Goal: Task Accomplishment & Management: Complete application form

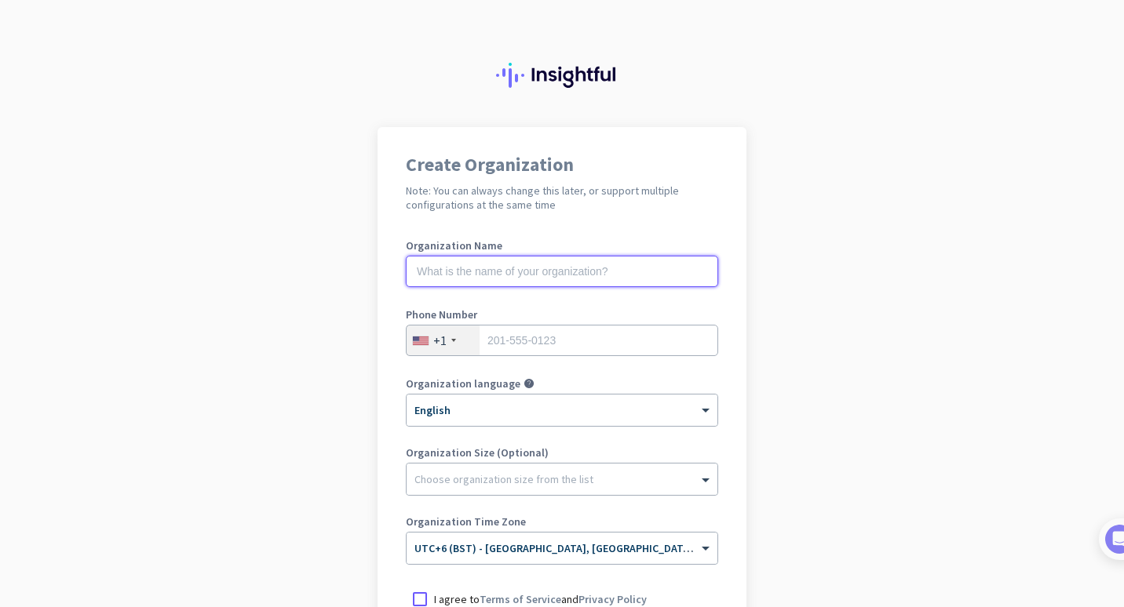
click at [562, 264] on input "text" at bounding box center [562, 271] width 312 height 31
type input "Remote KItchen"
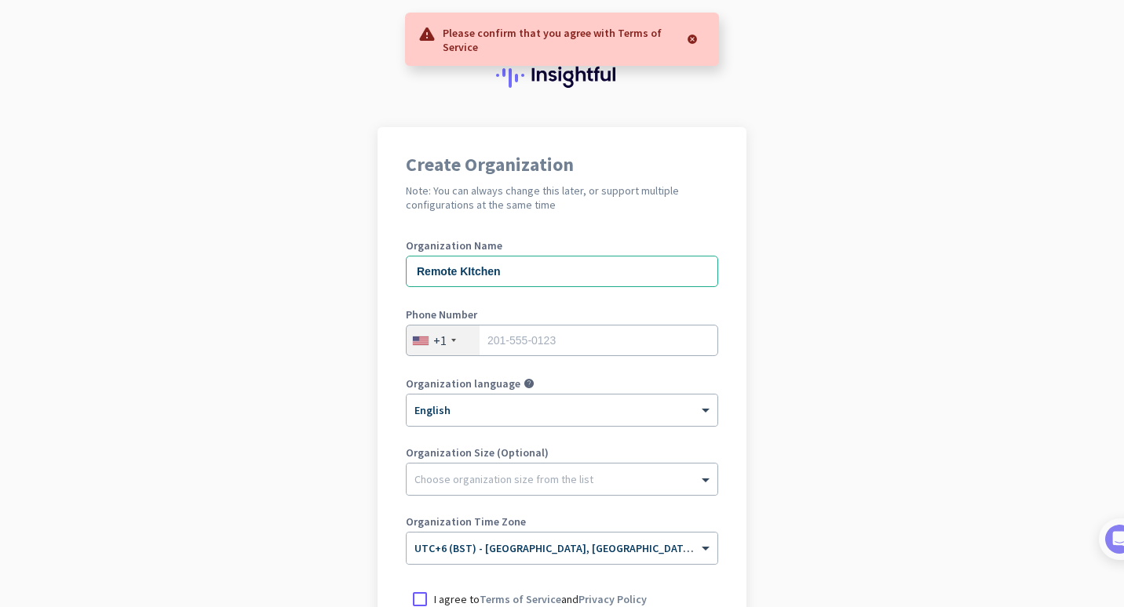
click at [437, 341] on div "+1" at bounding box center [439, 341] width 13 height 16
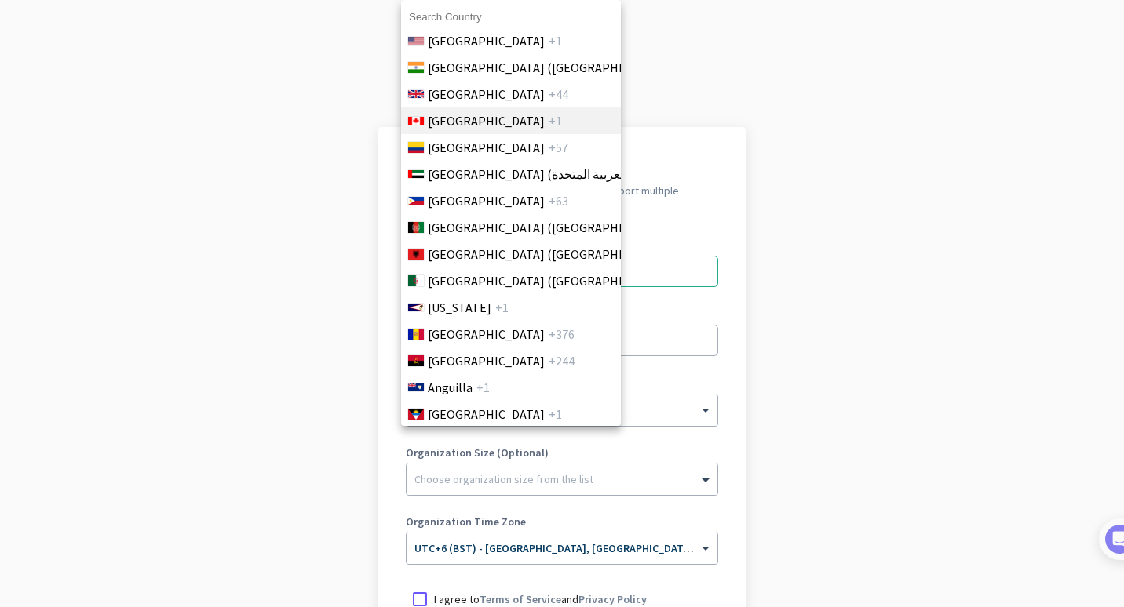
click at [569, 118] on li "Canada +1" at bounding box center [510, 120] width 220 height 27
click at [526, 113] on li "Canada +1" at bounding box center [510, 120] width 220 height 27
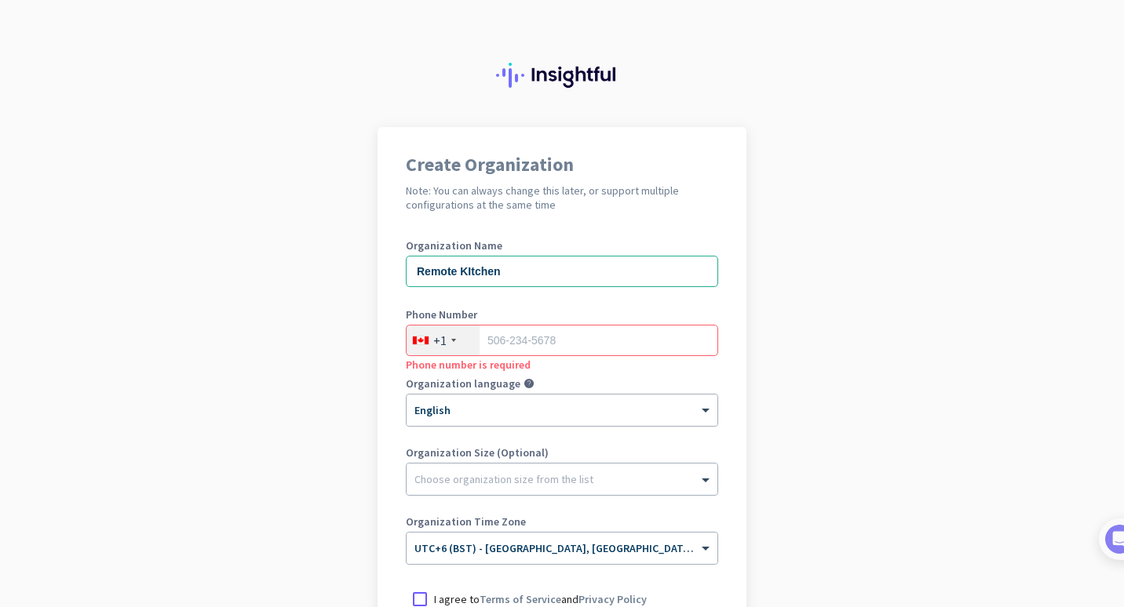
click at [537, 316] on label "Phone Number" at bounding box center [562, 314] width 312 height 11
drag, startPoint x: 537, startPoint y: 345, endPoint x: 539, endPoint y: 333, distance: 12.0
click at [539, 345] on input "tel" at bounding box center [562, 340] width 312 height 31
click at [593, 392] on div "Organization language help" at bounding box center [562, 386] width 312 height 16
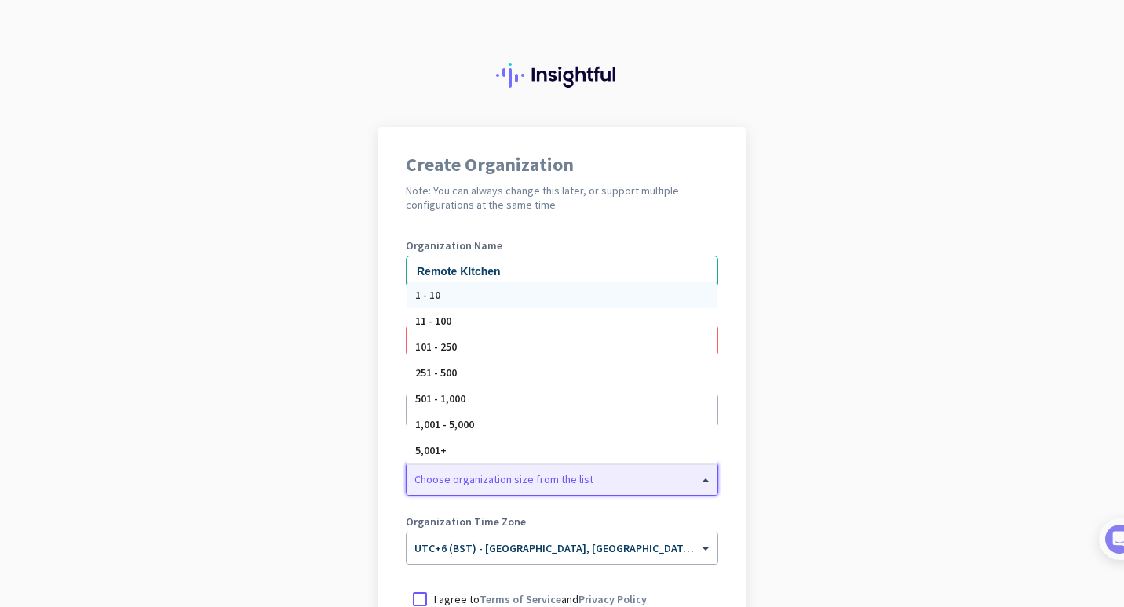
click at [584, 475] on div at bounding box center [561, 476] width 311 height 16
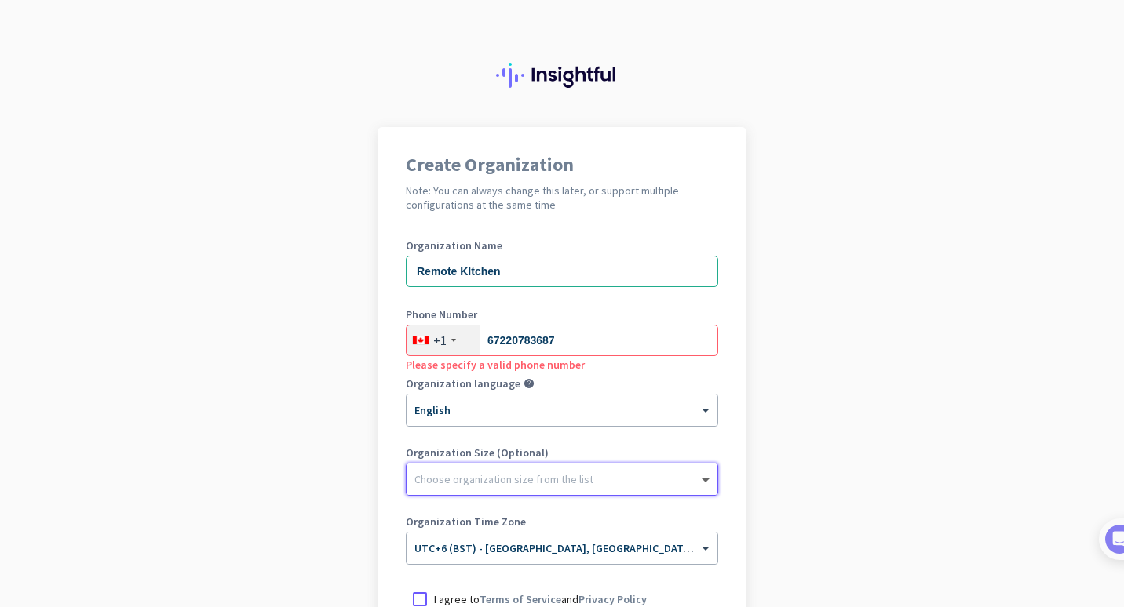
click at [697, 484] on span at bounding box center [707, 480] width 20 height 16
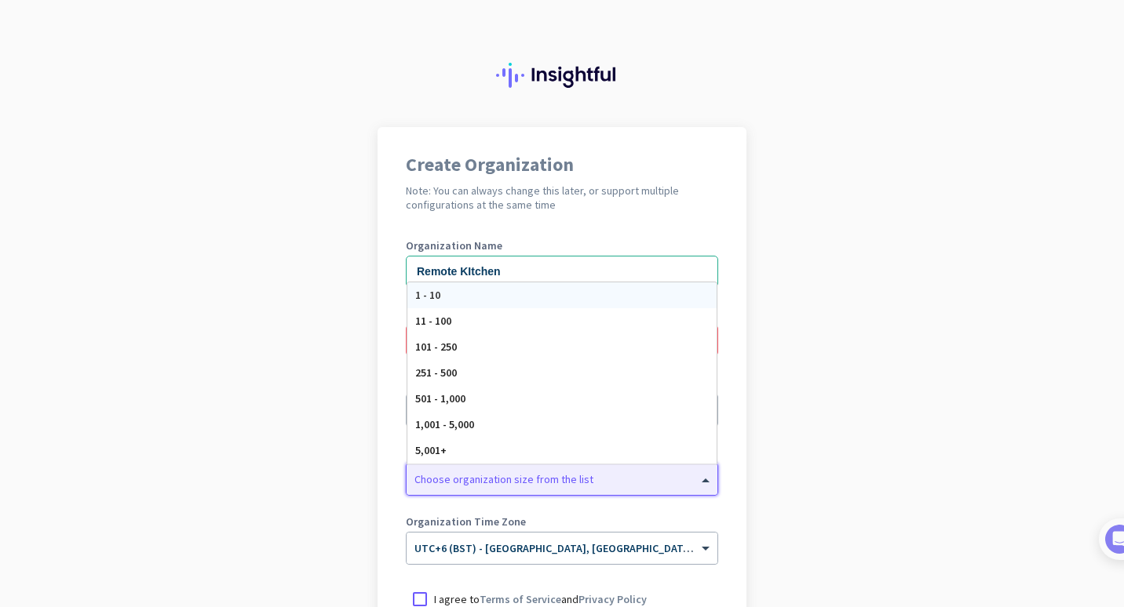
click at [697, 475] on span at bounding box center [707, 480] width 20 height 16
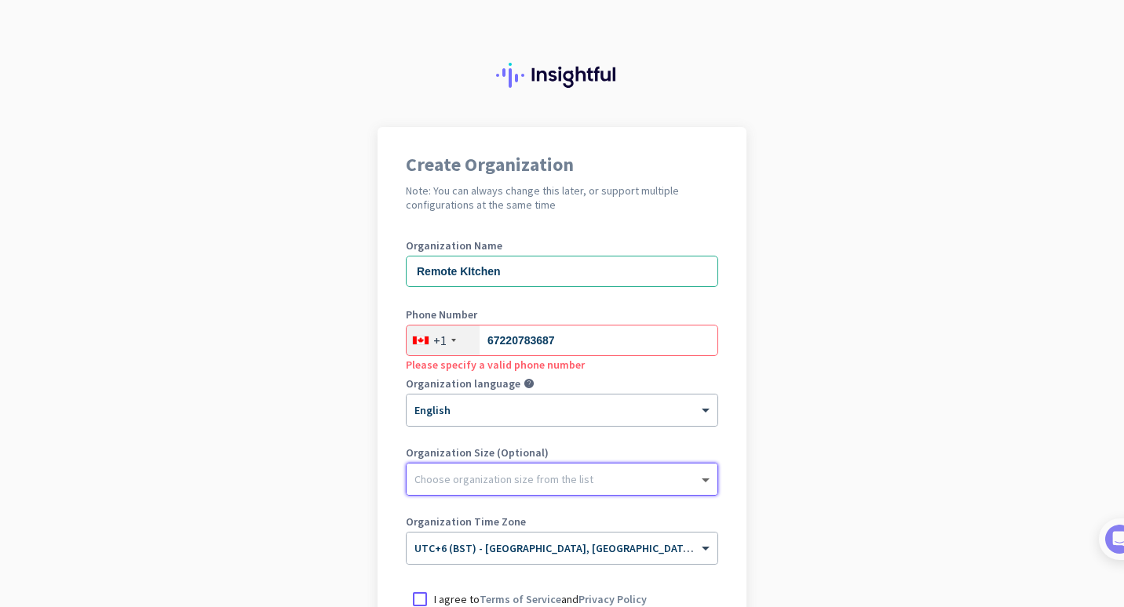
click at [702, 480] on span at bounding box center [707, 480] width 20 height 16
click at [700, 478] on span at bounding box center [707, 480] width 20 height 16
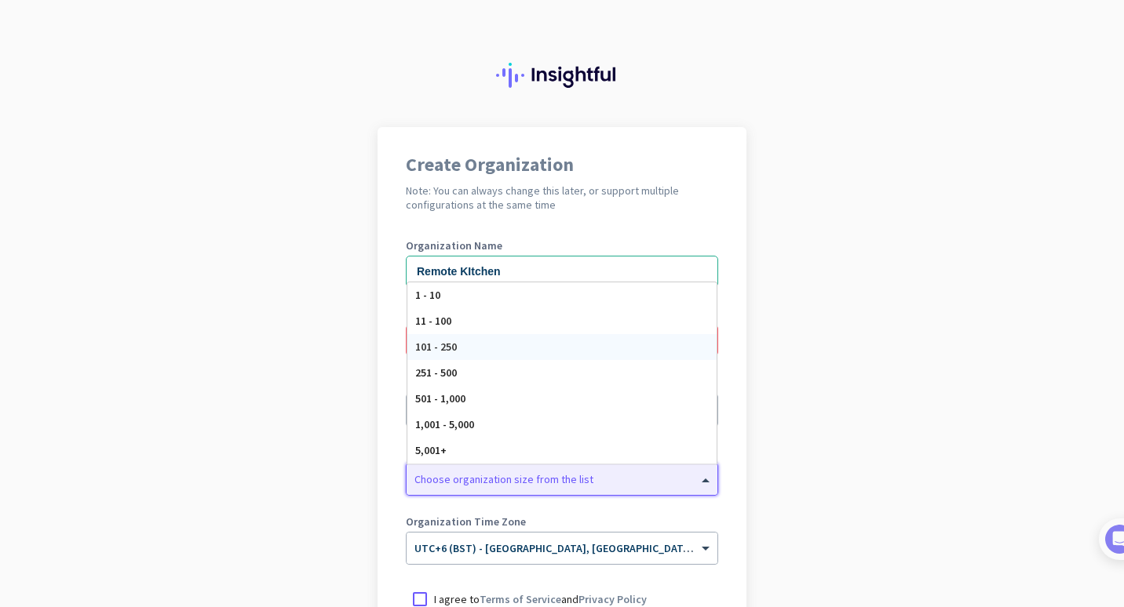
click at [450, 288] on div "1 - 10" at bounding box center [561, 295] width 309 height 26
click at [448, 293] on div "Organization Name [PERSON_NAME]" at bounding box center [562, 271] width 312 height 63
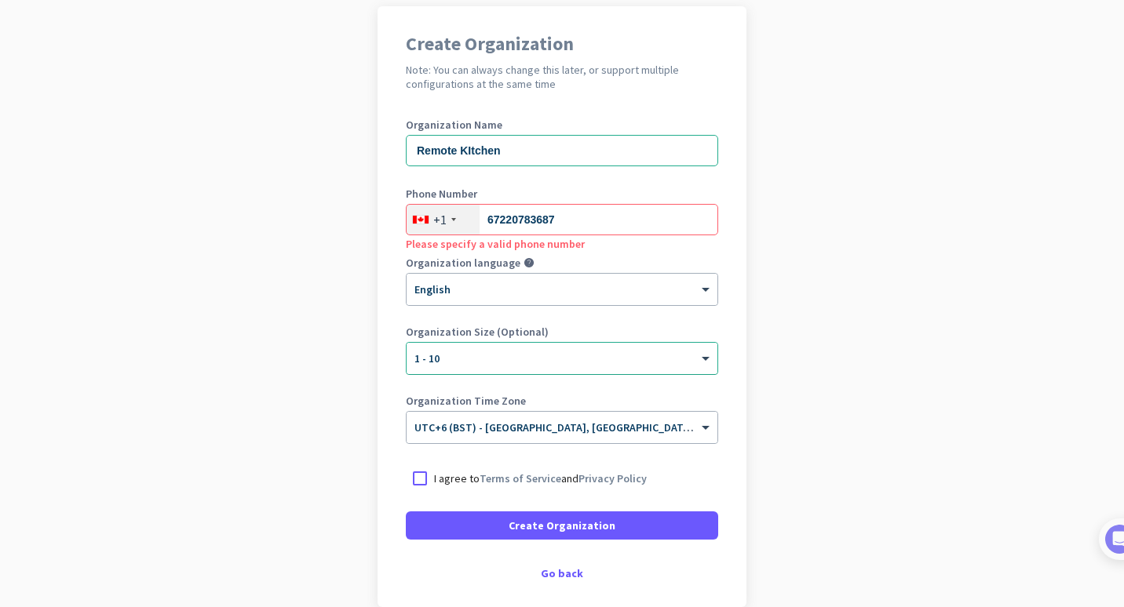
scroll to position [199, 0]
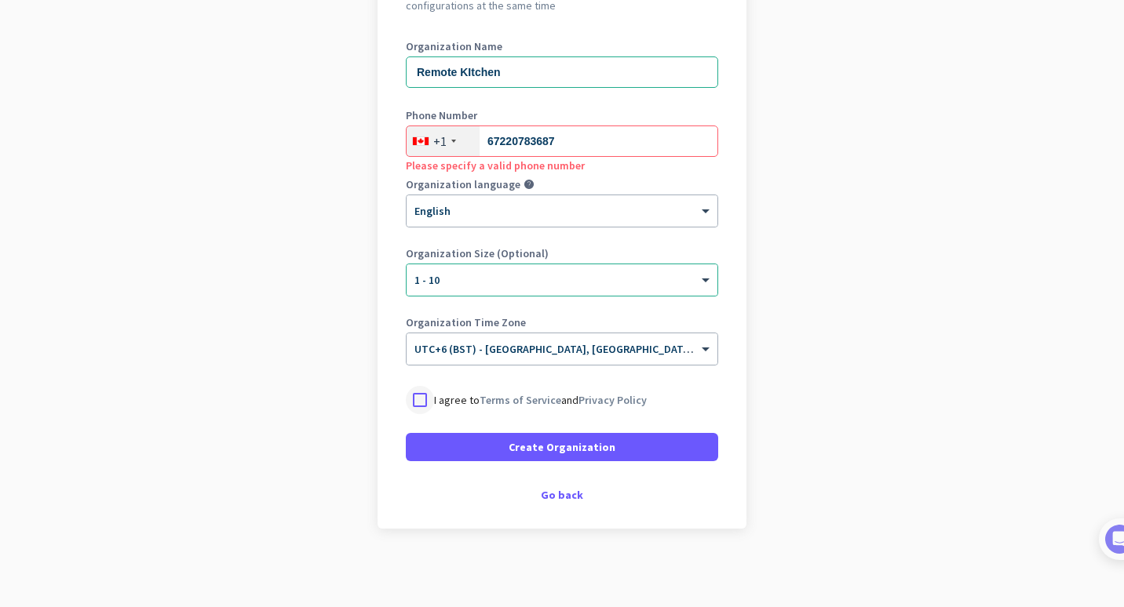
click at [413, 404] on div at bounding box center [420, 400] width 28 height 28
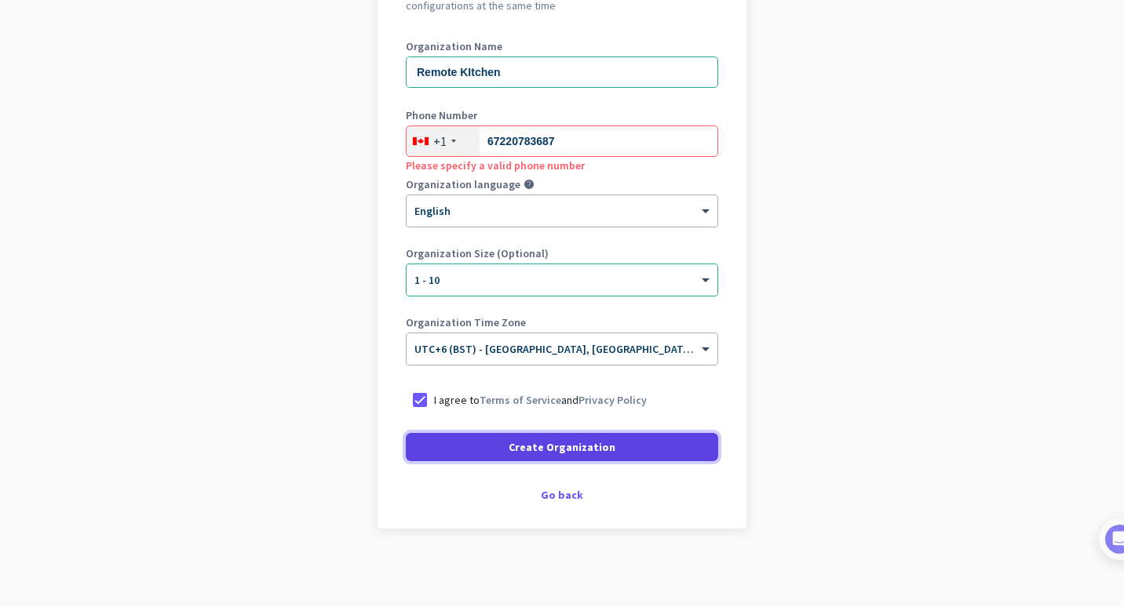
click at [545, 446] on span "Create Organization" at bounding box center [561, 447] width 107 height 16
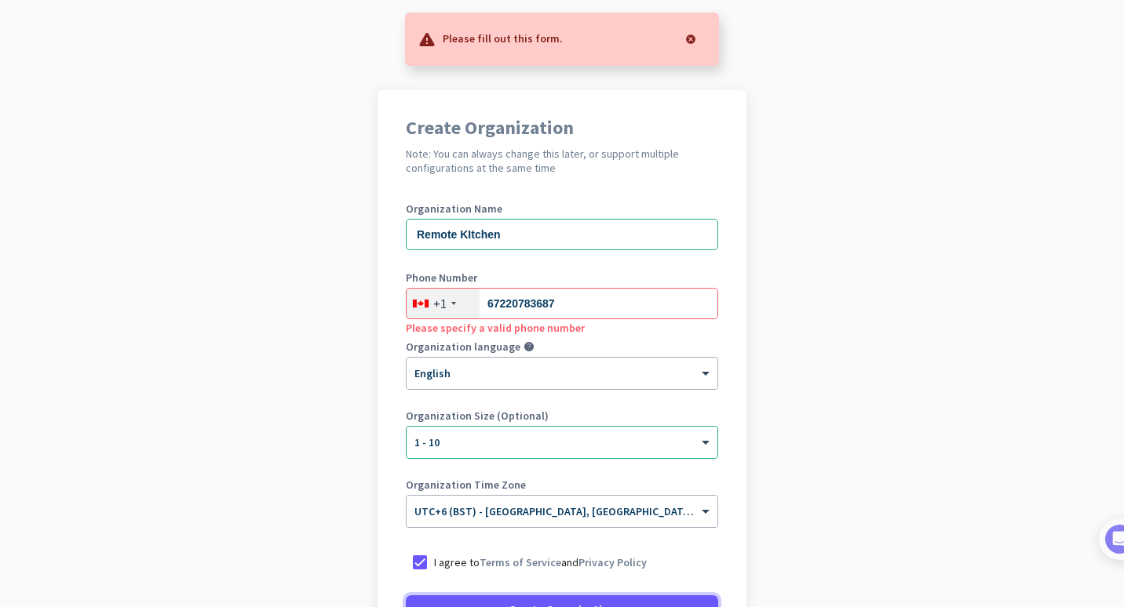
scroll to position [0, 0]
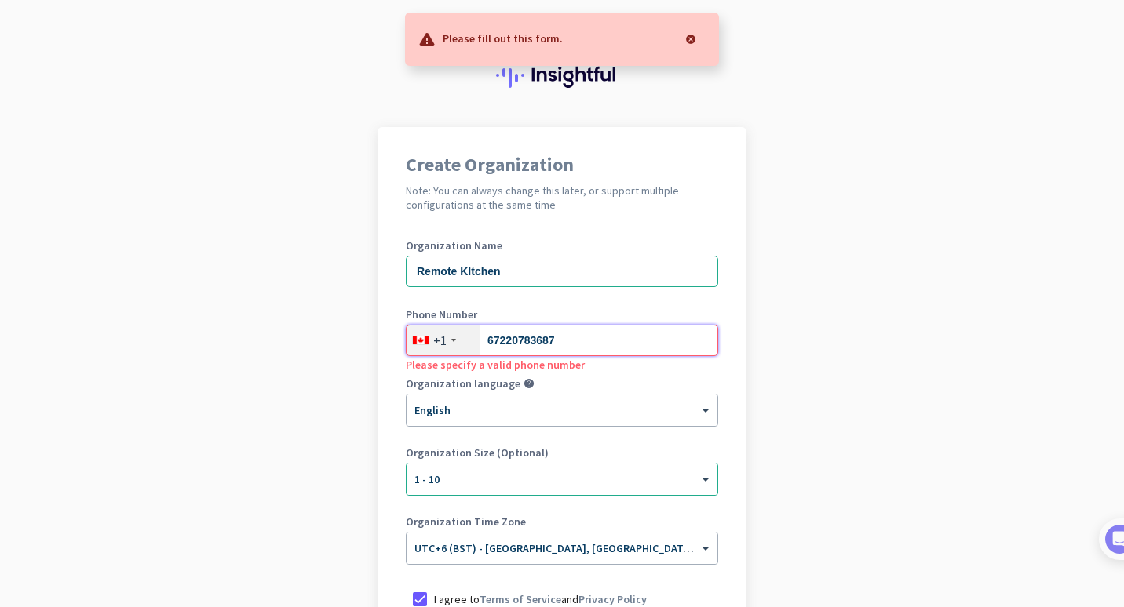
click at [588, 352] on input "67220783687" at bounding box center [562, 340] width 312 height 31
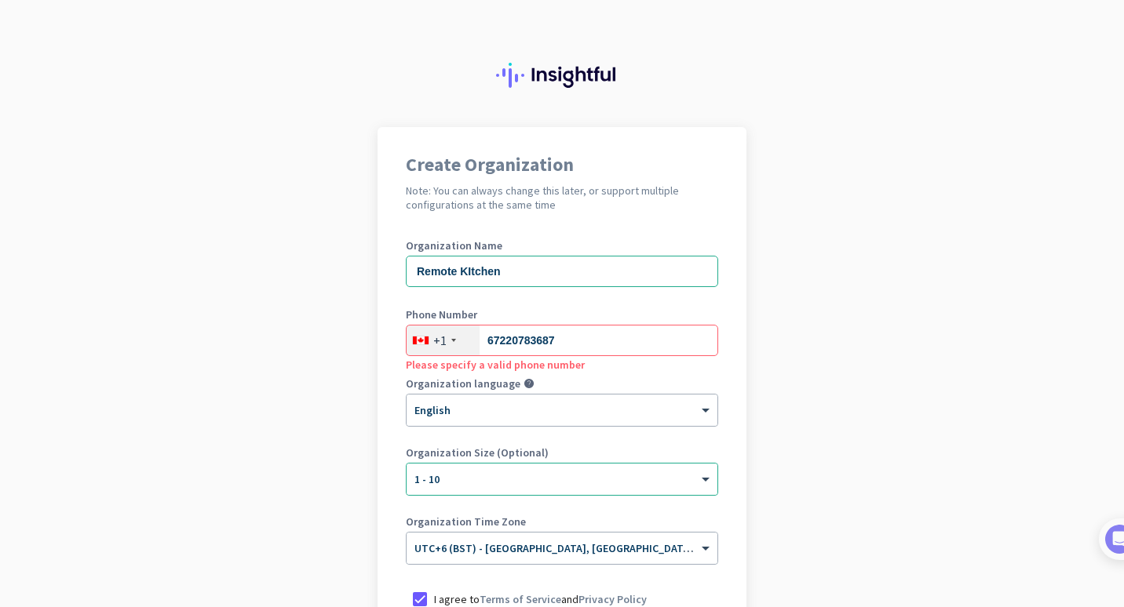
click at [442, 337] on div "+1" at bounding box center [442, 341] width 73 height 30
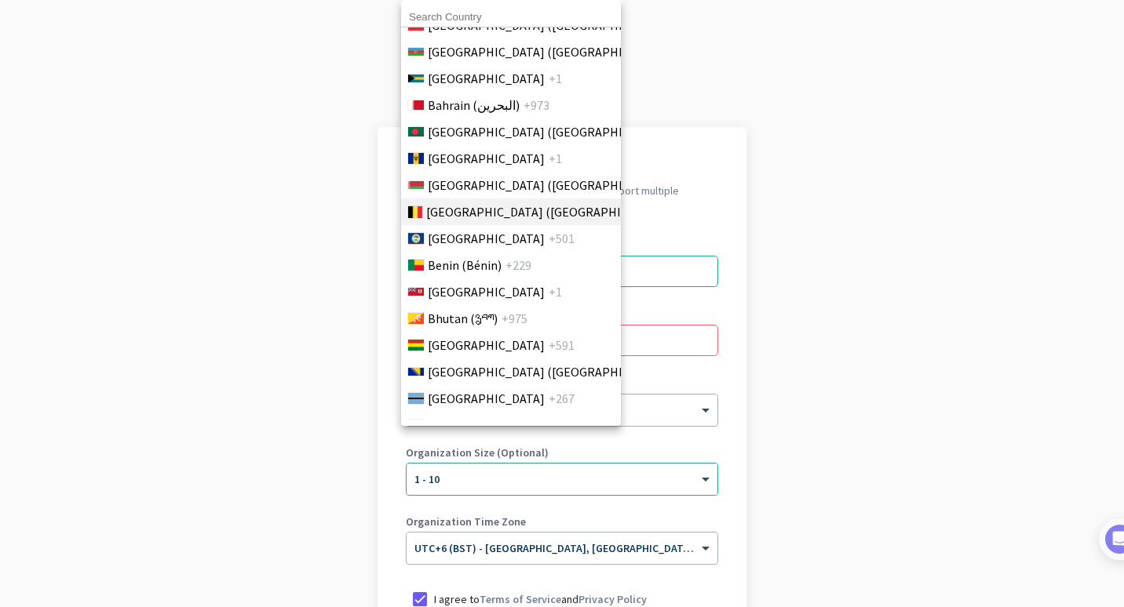
scroll to position [549, 0]
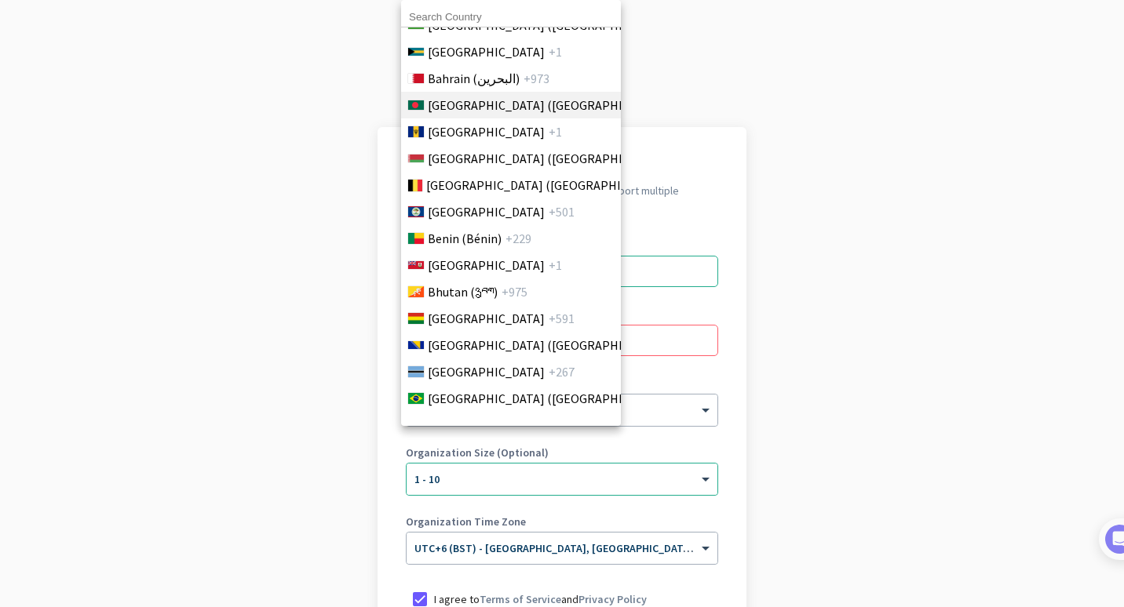
click at [548, 102] on span "[GEOGRAPHIC_DATA] ([GEOGRAPHIC_DATA])" at bounding box center [550, 105] width 245 height 19
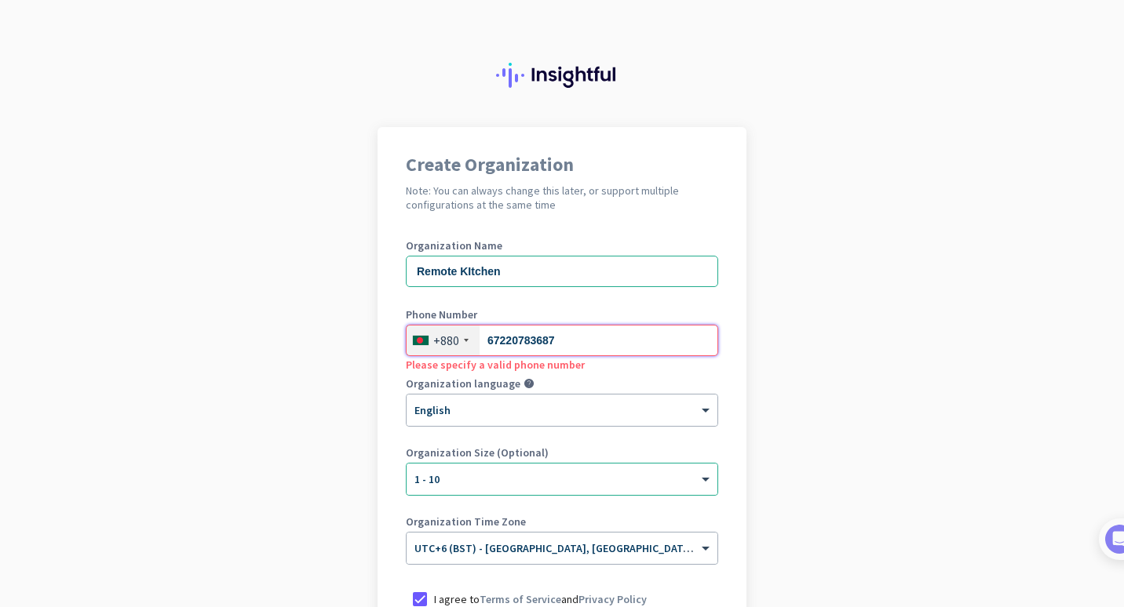
click at [588, 348] on input "67220783687" at bounding box center [562, 340] width 312 height 31
type input "6"
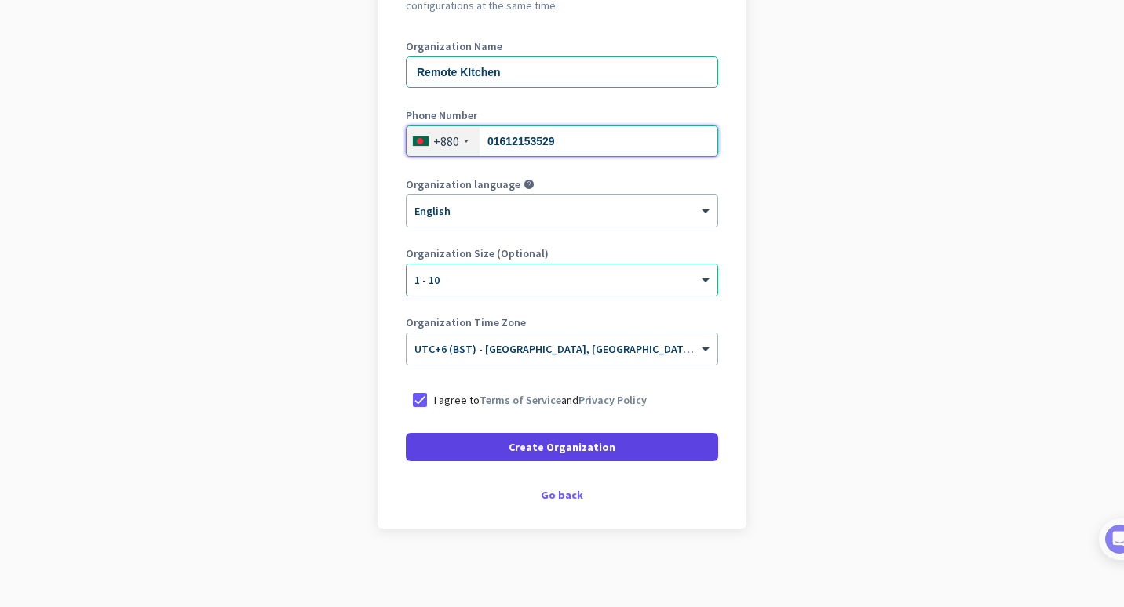
type input "01612153529"
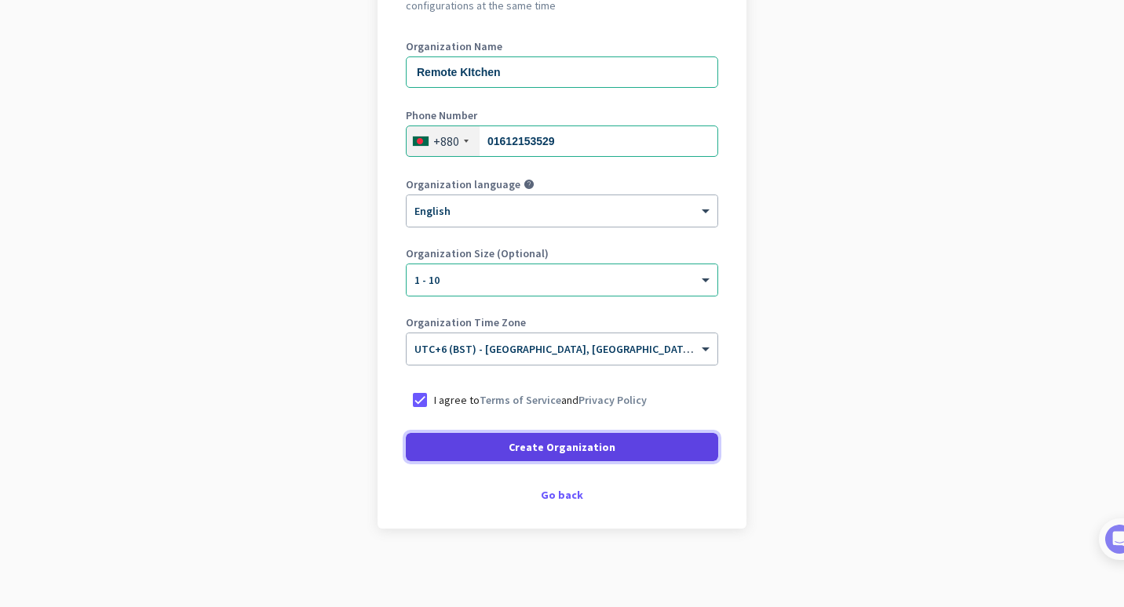
click at [604, 446] on span at bounding box center [562, 447] width 312 height 38
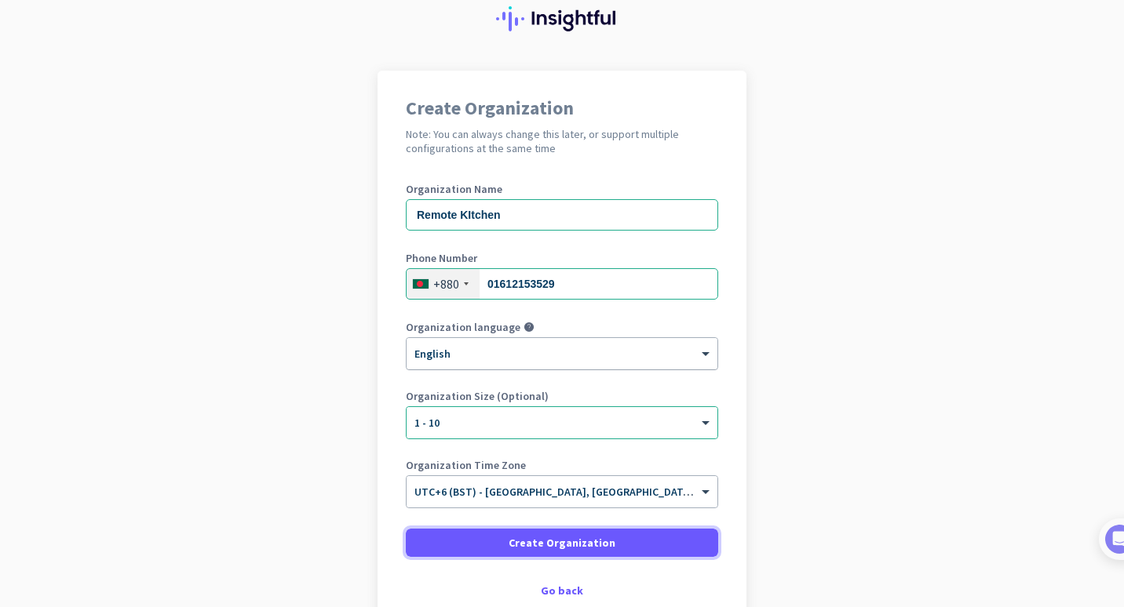
scroll to position [152, 0]
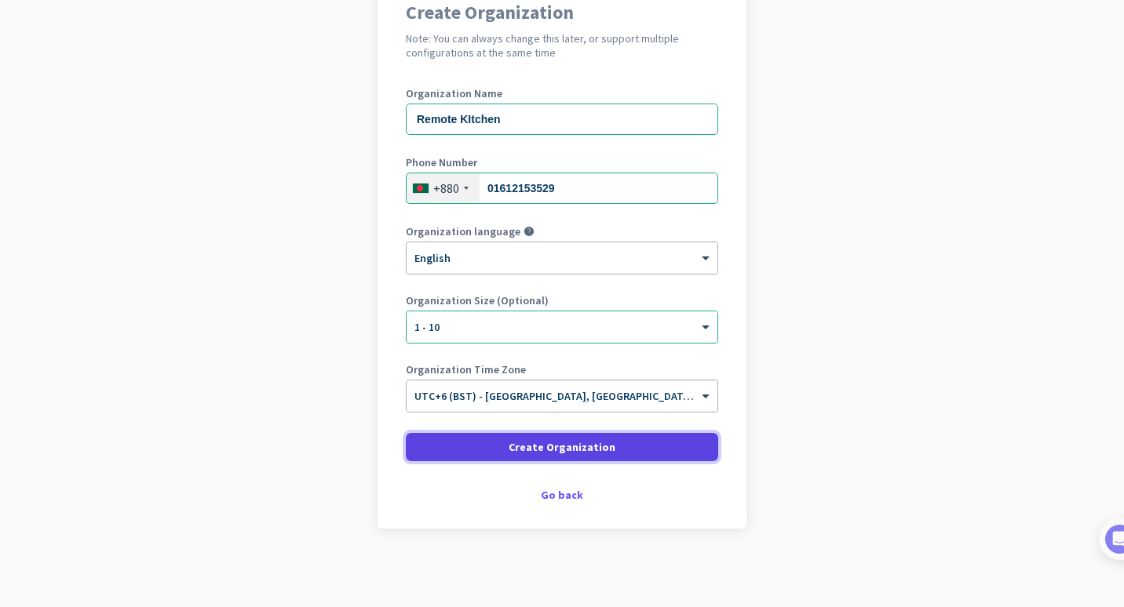
click at [671, 446] on span at bounding box center [562, 447] width 312 height 38
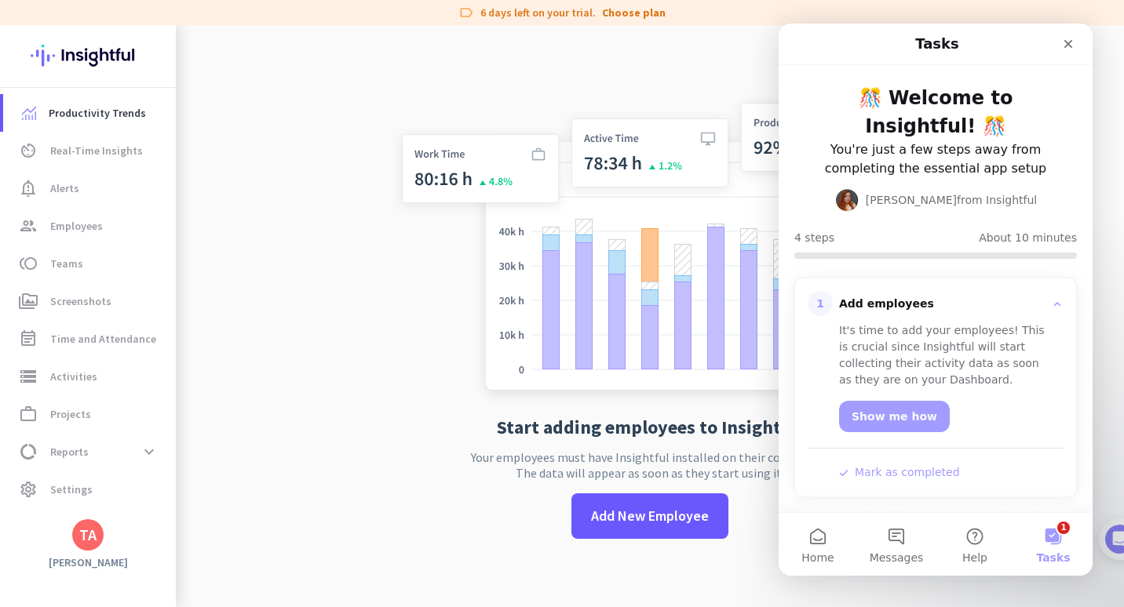
click at [459, 433] on div "Start adding employees to Insightful Your employees must have Insightful instal…" at bounding box center [649, 328] width 519 height 607
drag, startPoint x: 459, startPoint y: 433, endPoint x: 421, endPoint y: 460, distance: 46.2
click at [421, 460] on div "Start adding employees to Insightful Your employees must have Insightful instal…" at bounding box center [649, 328] width 519 height 607
click at [1079, 37] on div "Close" at bounding box center [1068, 44] width 28 height 28
